Goal: Task Accomplishment & Management: Manage account settings

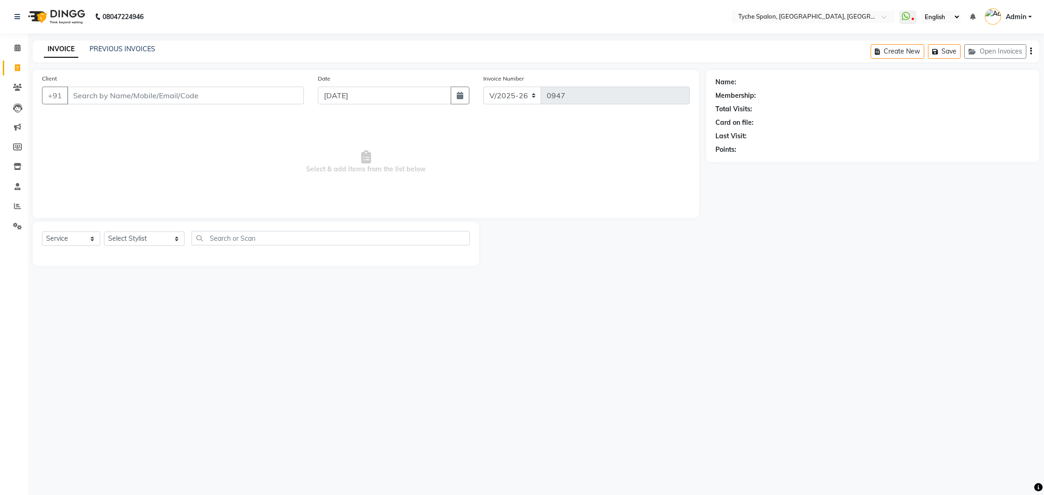
select select "6320"
select select "service"
click at [19, 45] on icon at bounding box center [17, 47] width 6 height 7
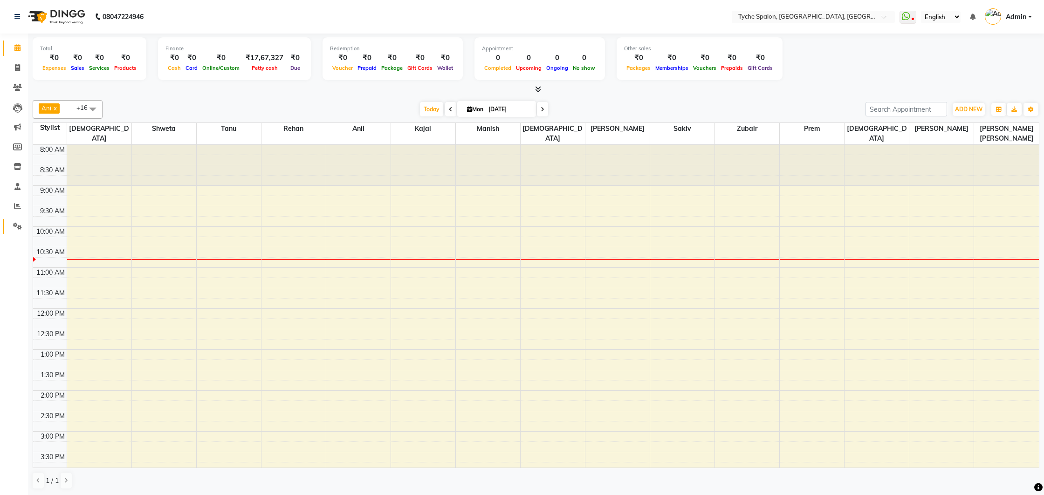
click at [13, 226] on icon at bounding box center [17, 226] width 9 height 7
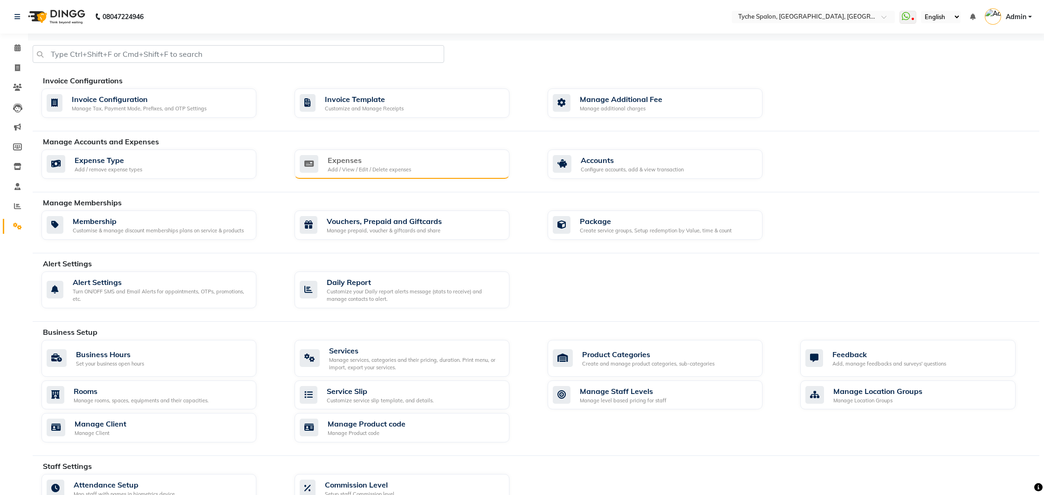
click at [351, 171] on div "Add / View / Edit / Delete expenses" at bounding box center [369, 170] width 83 height 8
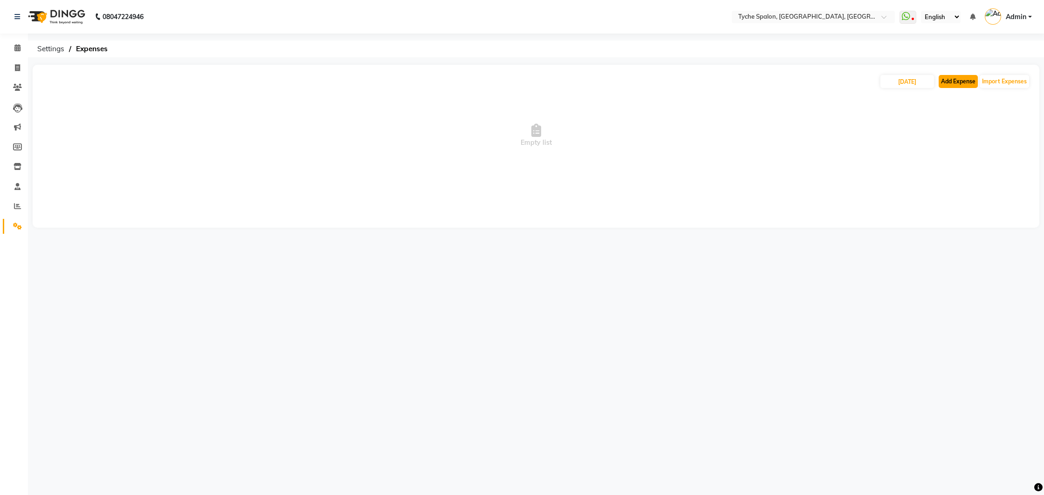
click at [954, 81] on button "Add Expense" at bounding box center [958, 81] width 39 height 13
select select "1"
select select "5315"
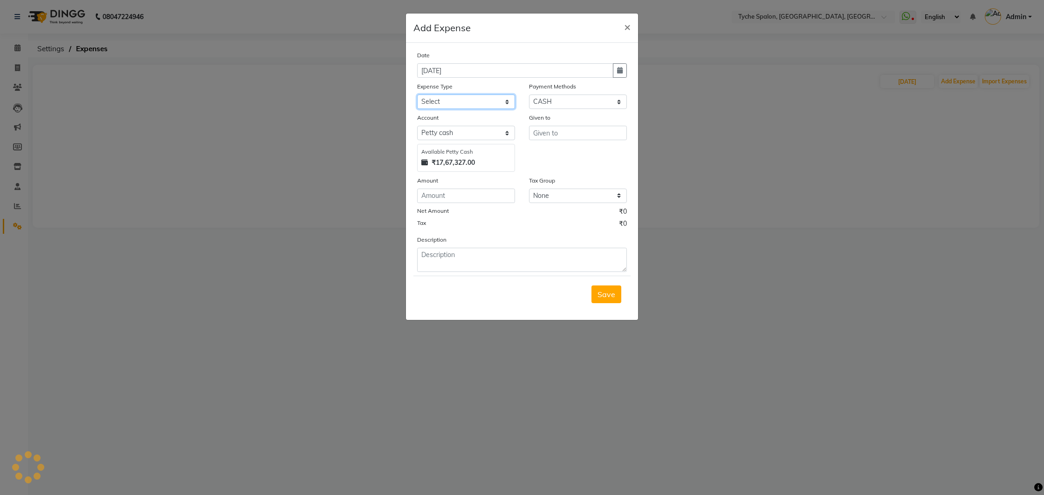
click at [463, 100] on select "Select Advance Salary Bank charges Car maintenance Cash transfer to bank Cash t…" at bounding box center [466, 102] width 98 height 14
select select "10"
click at [417, 95] on select "Select Advance Salary Bank charges Car maintenance Cash transfer to bank Cash t…" at bounding box center [466, 102] width 98 height 14
click at [560, 137] on input "text" at bounding box center [578, 133] width 98 height 14
type input "[PERSON_NAME]"
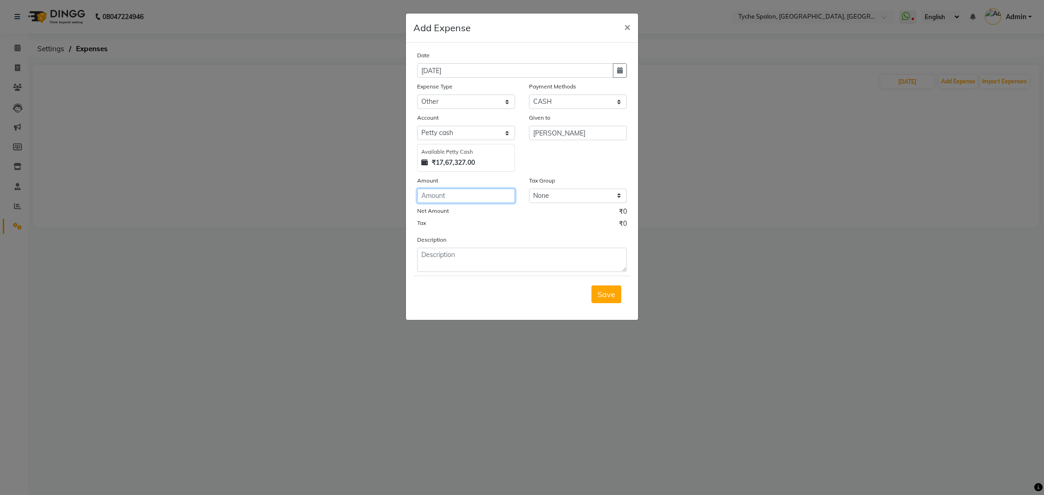
drag, startPoint x: 447, startPoint y: 200, endPoint x: 441, endPoint y: 197, distance: 6.7
click at [446, 199] on input "number" at bounding box center [466, 196] width 98 height 14
type input "40"
click at [450, 254] on textarea at bounding box center [522, 260] width 210 height 24
click at [452, 256] on textarea "2 [PERSON_NAME]" at bounding box center [522, 260] width 210 height 24
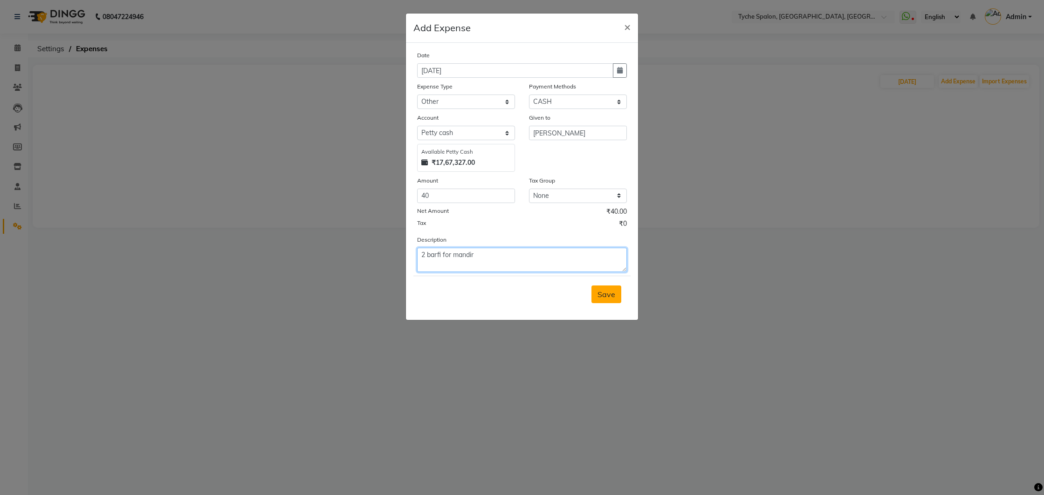
type textarea "2 barfi for mandir"
click at [607, 295] on span "Save" at bounding box center [606, 294] width 18 height 9
